Goal: Find specific page/section: Find specific page/section

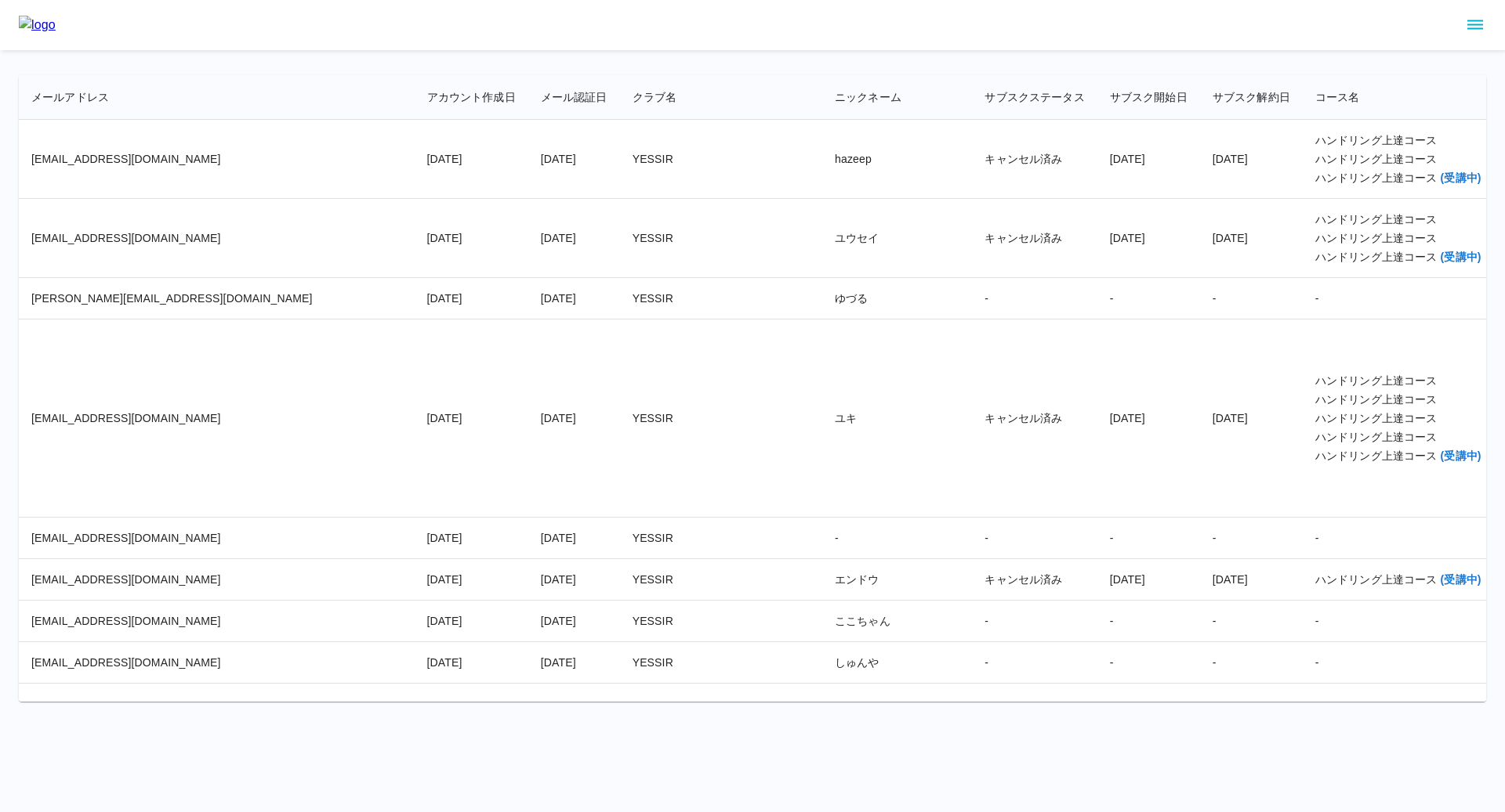
click at [822, 574] on td "エンドウ" at bounding box center [897, 579] width 150 height 41
